Goal: Task Accomplishment & Management: Manage account settings

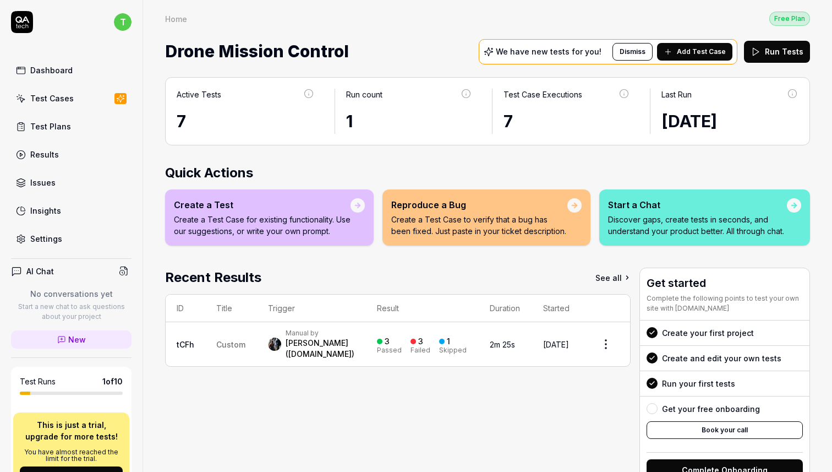
click at [52, 90] on link "Test Cases" at bounding box center [71, 97] width 121 height 21
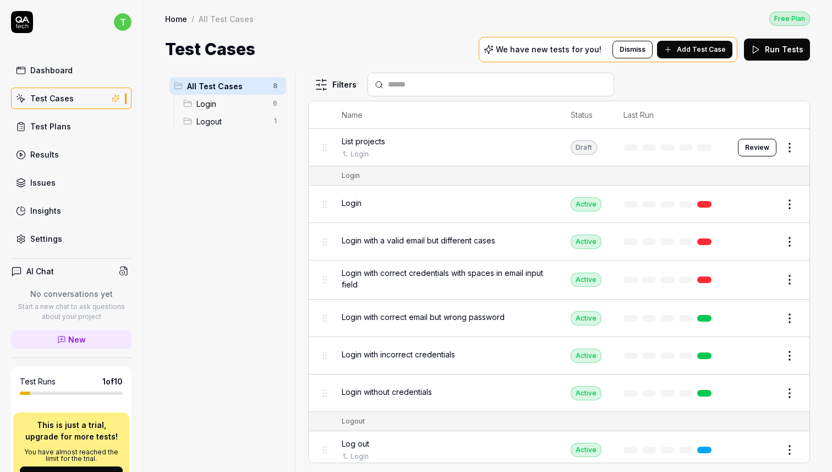
click at [380, 140] on span "List projects" at bounding box center [363, 141] width 43 height 12
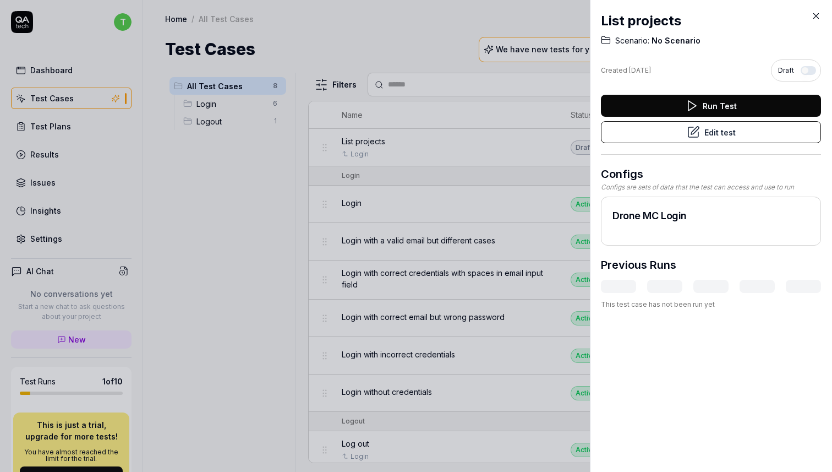
click at [812, 13] on icon at bounding box center [816, 16] width 10 height 10
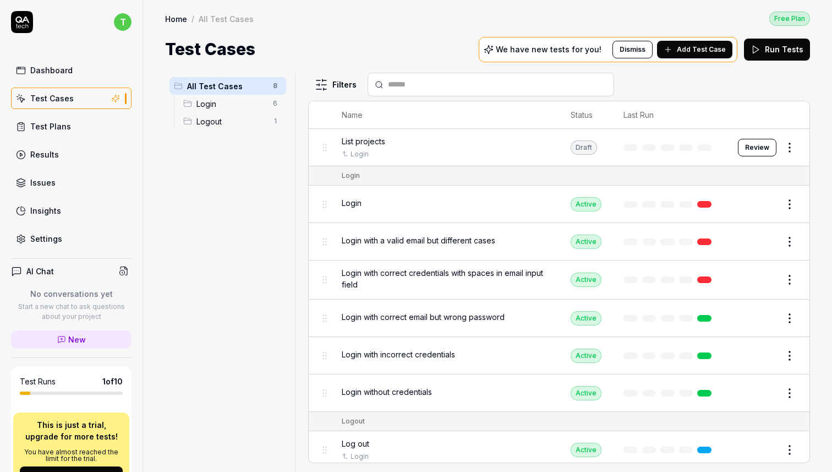
click at [792, 143] on html "t Dashboard Test Cases Test Plans Results Issues Insights Settings AI Chat No c…" at bounding box center [416, 236] width 832 height 472
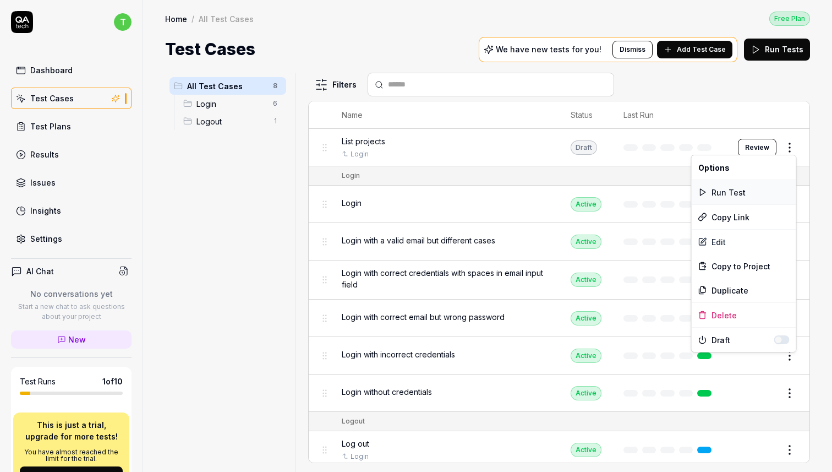
click at [732, 191] on div "Run Test" at bounding box center [744, 192] width 105 height 24
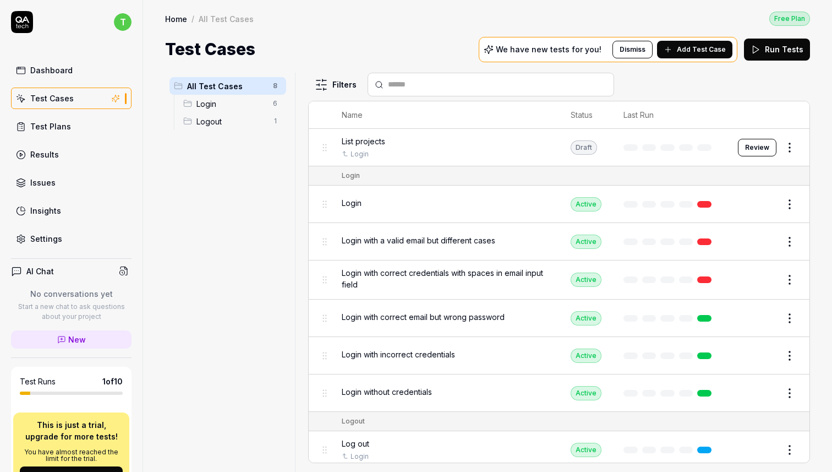
click at [373, 139] on span "List projects" at bounding box center [363, 141] width 43 height 12
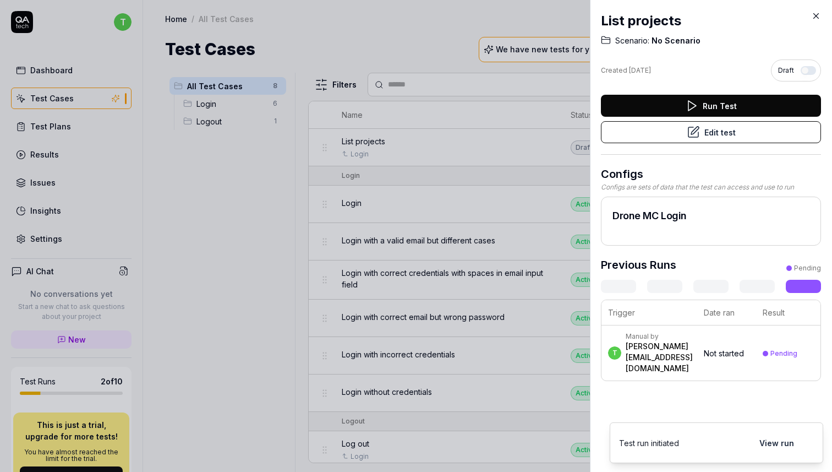
click at [776, 442] on div "List projects Scenario: No Scenario Created [DATE] Draft Run Test Edit test Con…" at bounding box center [711, 236] width 242 height 472
click at [776, 440] on div "List projects Scenario: No Scenario Created [DATE] Draft Run Test Edit test Con…" at bounding box center [711, 236] width 242 height 472
click at [659, 338] on div "Manual by" at bounding box center [659, 336] width 67 height 9
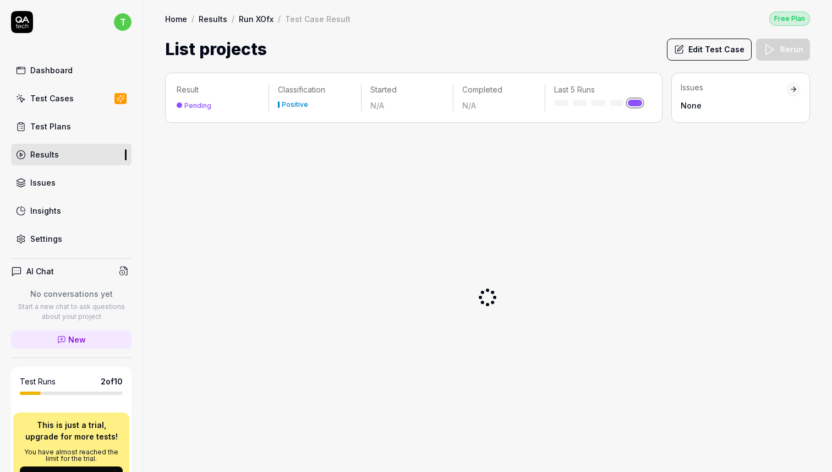
click at [212, 19] on link "Results" at bounding box center [213, 18] width 29 height 11
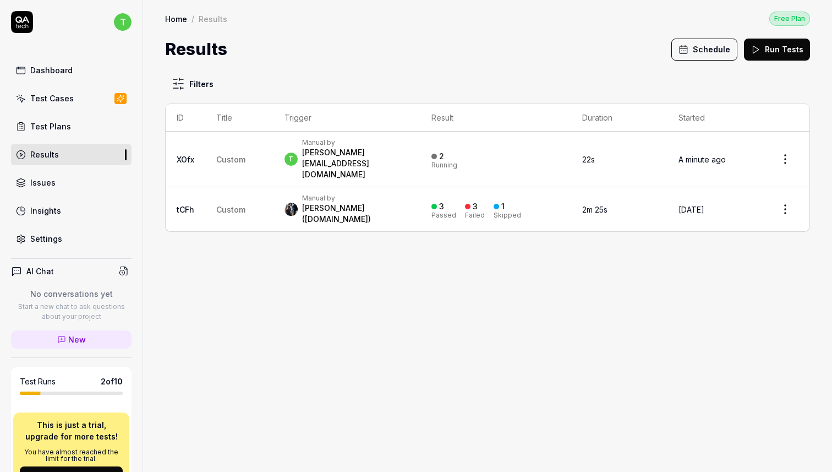
click at [252, 277] on div "Filters ID Title Trigger Result Duration Started XOfx Custom t Manual by [PERSO…" at bounding box center [487, 267] width 689 height 410
click at [245, 155] on span "Custom" at bounding box center [230, 159] width 29 height 9
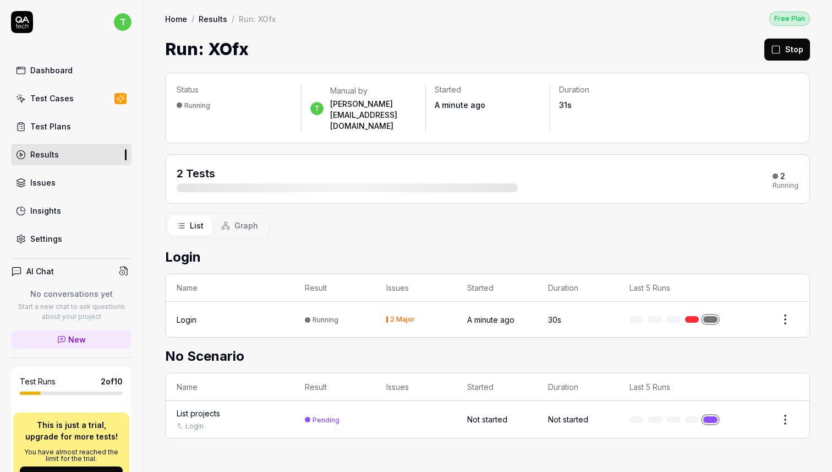
click at [789, 395] on html "t Dashboard Test Cases Test Plans Results Issues Insights Settings AI Chat No c…" at bounding box center [416, 236] width 832 height 472
click at [711, 395] on html "t Dashboard Test Cases Test Plans Results Issues Insights Settings AI Chat No c…" at bounding box center [416, 236] width 832 height 472
click at [557, 166] on div "2 Tests 2 Running" at bounding box center [488, 179] width 622 height 26
click at [789, 398] on html "t Dashboard Test Cases Test Plans Results Issues Insights Settings AI Chat No c…" at bounding box center [416, 236] width 832 height 472
click at [754, 417] on html "t Dashboard Test Cases Test Plans Results Issues Insights Settings AI Chat No c…" at bounding box center [416, 236] width 832 height 472
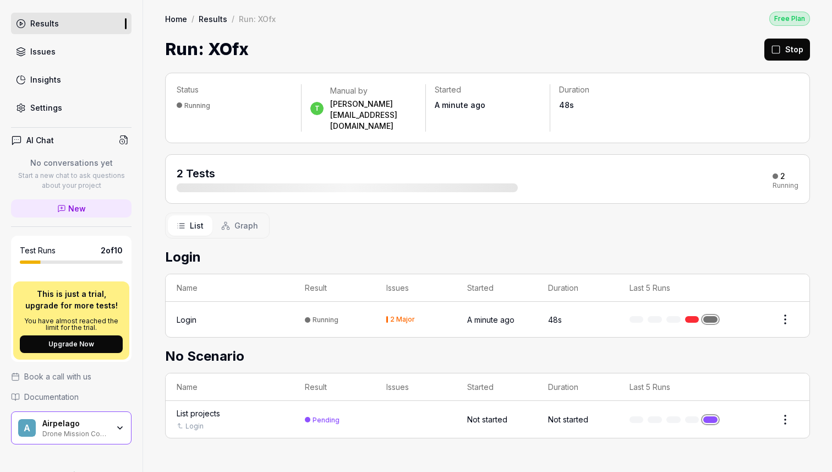
scroll to position [157, 0]
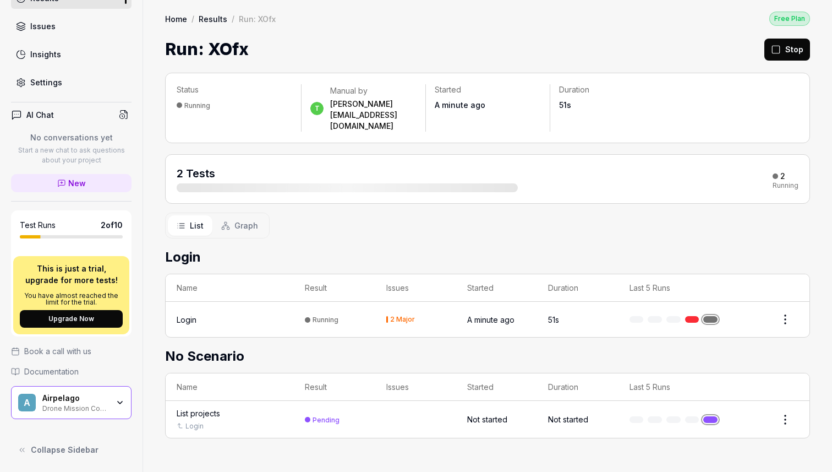
click at [255, 407] on div "List projects" at bounding box center [230, 413] width 106 height 12
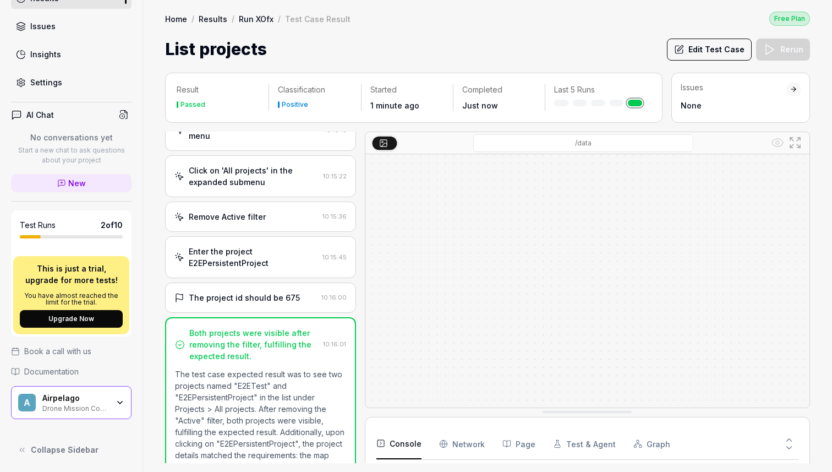
scroll to position [139, 0]
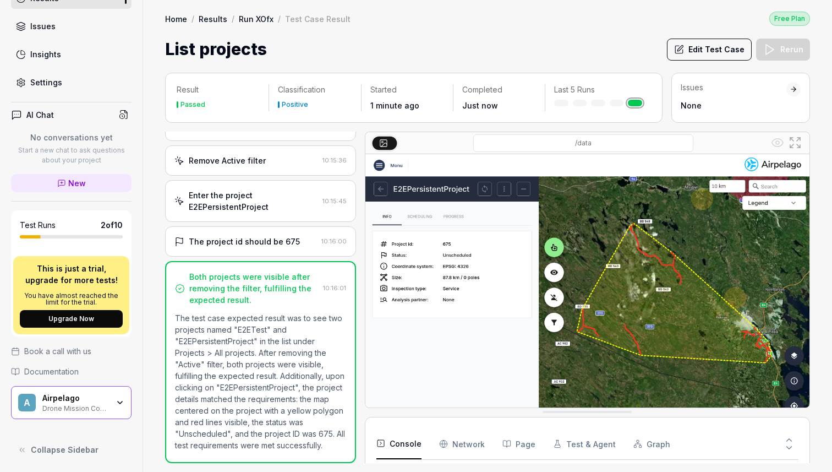
click at [174, 17] on link "Home" at bounding box center [176, 18] width 22 height 11
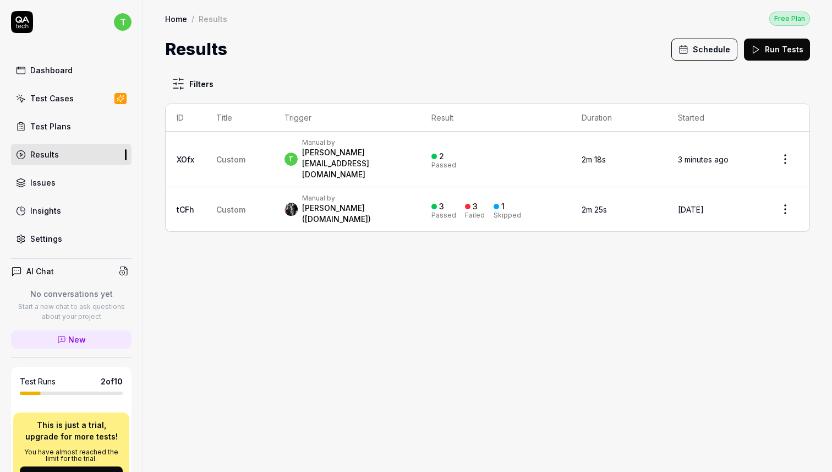
click at [55, 72] on div "Dashboard" at bounding box center [51, 70] width 42 height 12
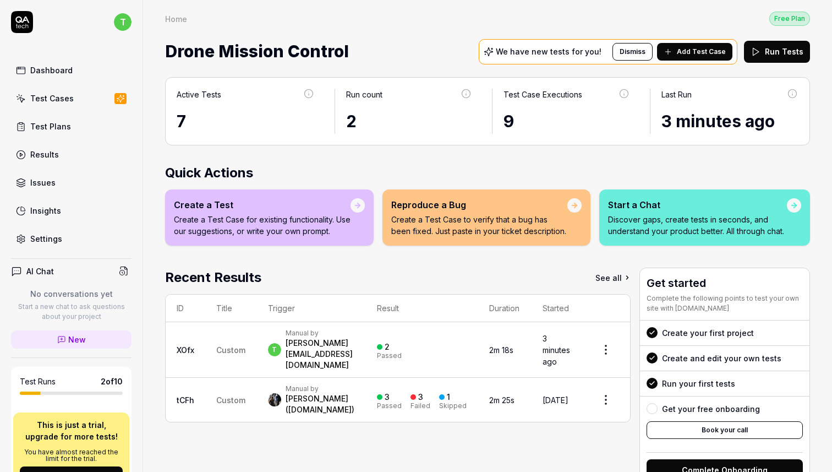
click at [693, 51] on span "Add Test Case" at bounding box center [701, 52] width 49 height 10
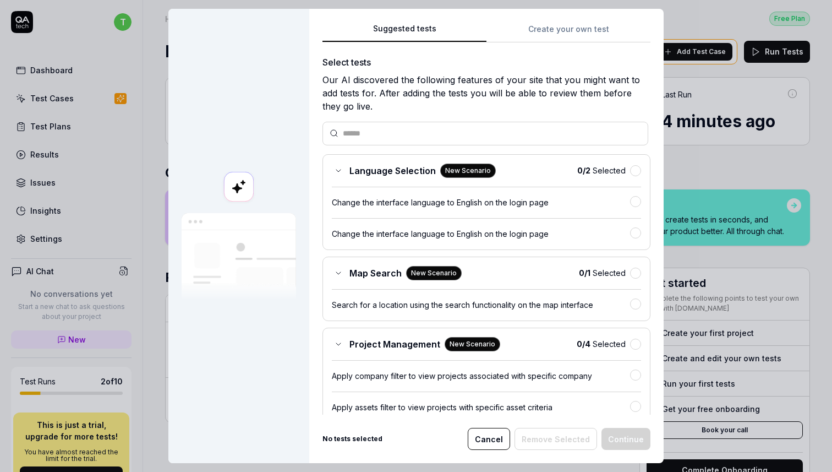
click at [497, 442] on button "Cancel" at bounding box center [489, 439] width 42 height 22
